Goal: Information Seeking & Learning: Learn about a topic

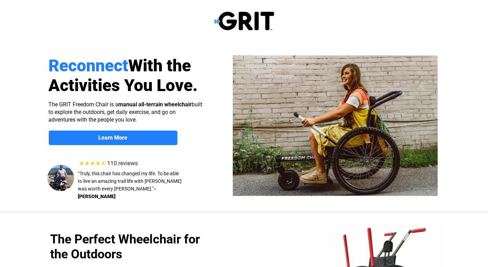
select select "US"
drag, startPoint x: 51, startPoint y: 104, endPoint x: 68, endPoint y: 105, distance: 16.6
click at [68, 105] on span "The GRIT Freedom Chair is a manual all-terrain wheelchair built to explore the …" at bounding box center [126, 112] width 154 height 22
drag, startPoint x: 68, startPoint y: 105, endPoint x: 44, endPoint y: 103, distance: 24.3
click at [44, 103] on div at bounding box center [244, 126] width 439 height 169
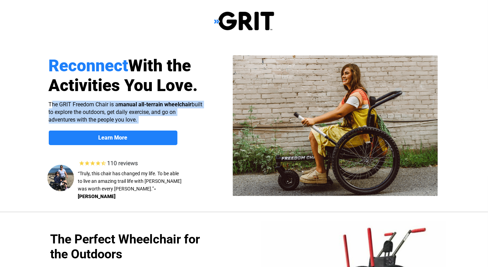
drag, startPoint x: 140, startPoint y: 116, endPoint x: 52, endPoint y: 103, distance: 89.2
click at [52, 103] on p "The GRIT Freedom Chair is a manual all-terrain wheelchair built to explore the …" at bounding box center [126, 112] width 154 height 23
drag, startPoint x: 52, startPoint y: 103, endPoint x: 82, endPoint y: 113, distance: 32.4
copy span "he GRIT Freedom Chair is a manual all-terrain wheelchair built to explore the o…"
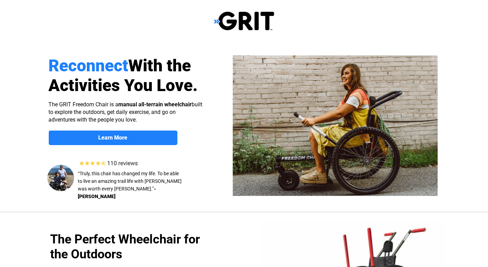
select select "US"
